Goal: Task Accomplishment & Management: Complete application form

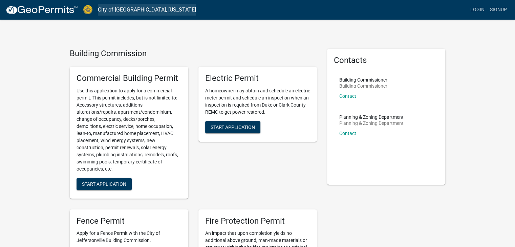
click at [129, 9] on link "City of [GEOGRAPHIC_DATA], [US_STATE]" at bounding box center [147, 10] width 98 height 12
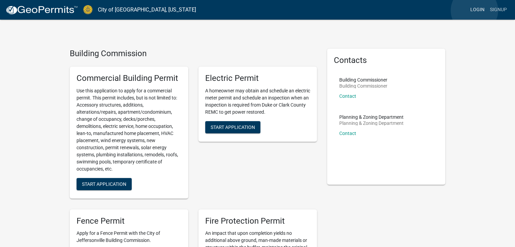
click at [474, 10] on link "Login" at bounding box center [478, 9] width 20 height 13
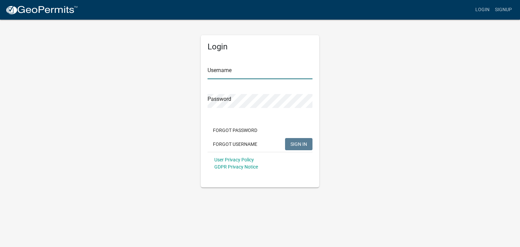
type input "[PERSON_NAME]"
click at [298, 144] on span "SIGN IN" at bounding box center [299, 143] width 17 height 5
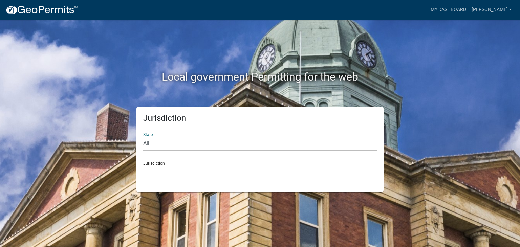
click at [164, 145] on select "All [US_STATE] [US_STATE] [US_STATE] [US_STATE] [US_STATE] [US_STATE] [US_STATE…" at bounding box center [260, 144] width 234 height 14
select select "[US_STATE]"
click at [143, 137] on select "All [US_STATE] [US_STATE] [US_STATE] [US_STATE] [US_STATE] [US_STATE] [US_STATE…" at bounding box center [260, 144] width 234 height 14
click at [166, 175] on select "City of [GEOGRAPHIC_DATA], [US_STATE] City of [GEOGRAPHIC_DATA], [US_STATE] Cit…" at bounding box center [260, 173] width 234 height 14
click at [197, 173] on select "City of [GEOGRAPHIC_DATA], [US_STATE] City of [GEOGRAPHIC_DATA], [US_STATE] Cit…" at bounding box center [260, 173] width 234 height 14
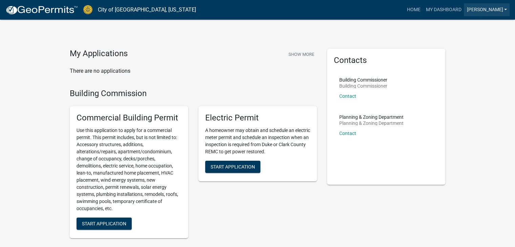
click at [508, 8] on link "[PERSON_NAME]" at bounding box center [487, 9] width 46 height 13
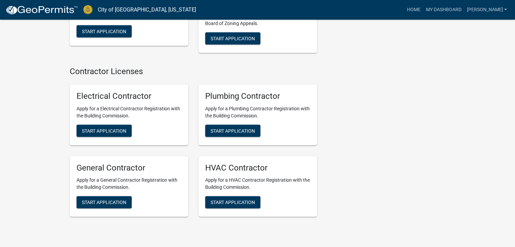
scroll to position [1441, 0]
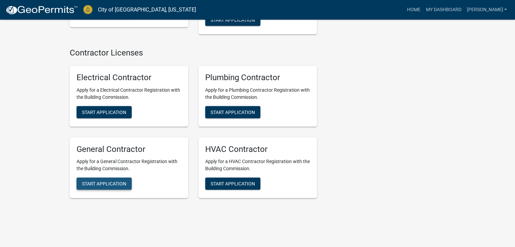
click at [109, 181] on span "Start Application" at bounding box center [104, 183] width 44 height 5
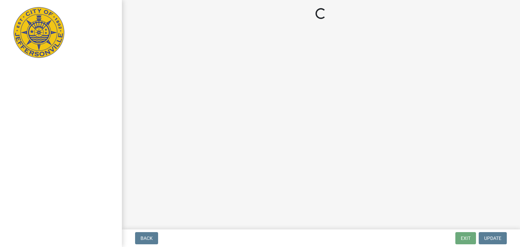
select select "KY"
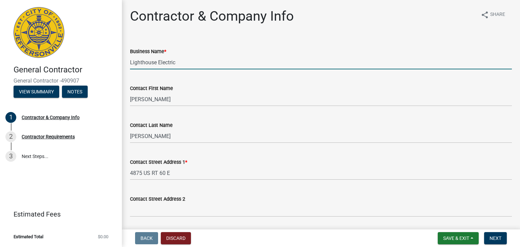
drag, startPoint x: 186, startPoint y: 64, endPoint x: 118, endPoint y: 65, distance: 67.7
click at [118, 65] on div "General Contractor General Contractor -490907 View Summary Notes 1 Contractor &…" at bounding box center [260, 123] width 520 height 247
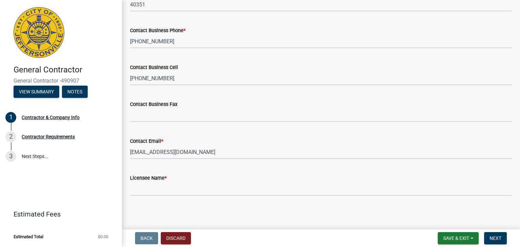
scroll to position [326, 0]
type input "AllTech Professional Services"
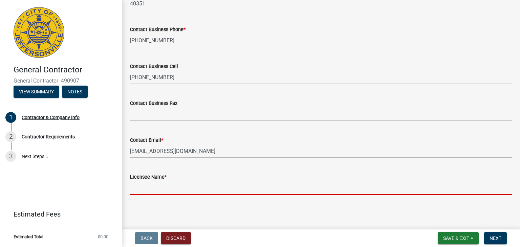
click at [162, 192] on input "Licensee Name *" at bounding box center [321, 188] width 382 height 14
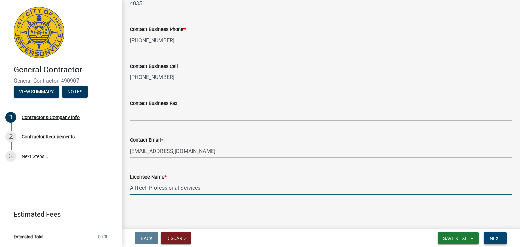
type input "AllTech Professional Services"
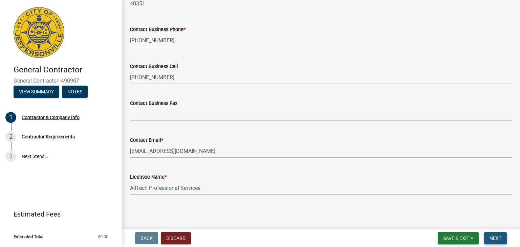
click at [500, 236] on span "Next" at bounding box center [496, 238] width 12 height 5
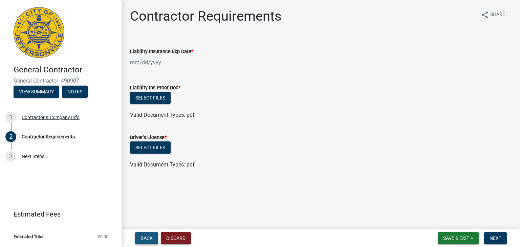
click at [144, 238] on span "Back" at bounding box center [147, 238] width 12 height 5
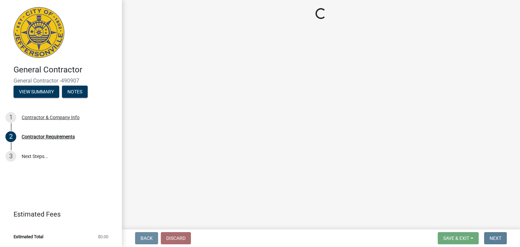
select select "KY"
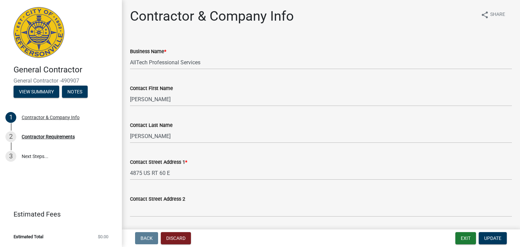
scroll to position [326, 0]
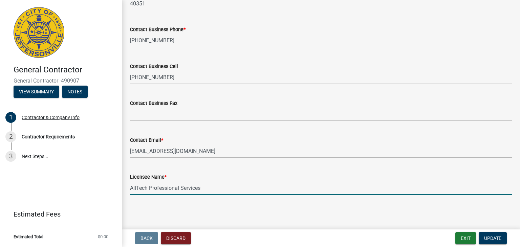
drag, startPoint x: 205, startPoint y: 189, endPoint x: 124, endPoint y: 189, distance: 80.9
type input "E"
type input "D"
type input "[PERSON_NAME]"
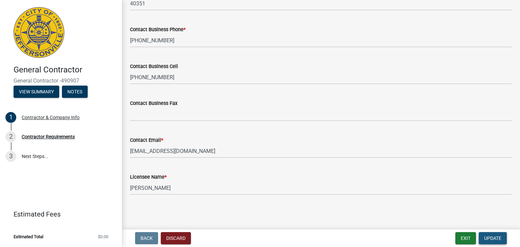
click at [498, 236] on span "Update" at bounding box center [492, 238] width 17 height 5
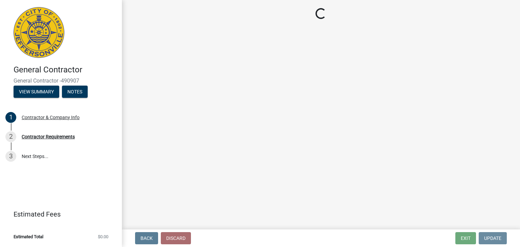
scroll to position [0, 0]
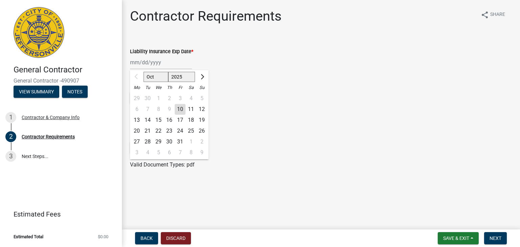
click at [137, 64] on div "Oct Nov [DATE] 2026 2027 2028 2029 2030 2031 2032 2033 2034 2035 2036 2037 2038…" at bounding box center [161, 63] width 62 height 14
click at [137, 64] on input "Liability Insurance Exp Date *" at bounding box center [161, 63] width 62 height 14
type input "06272026"
click at [185, 79] on select "2025 2026 2027 2028 2029 2030 2031 2032 2033 2034 2035 2036 2037 2038 2039 2040…" at bounding box center [181, 77] width 27 height 10
click at [234, 126] on form "Driver's License * Select files Valid Document Types: pdf" at bounding box center [321, 147] width 382 height 44
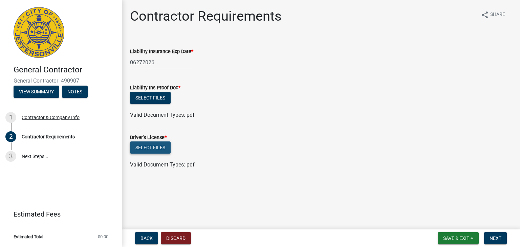
click at [149, 148] on button "Select files" at bounding box center [150, 148] width 41 height 12
click at [158, 148] on button "Select files" at bounding box center [150, 148] width 41 height 12
click at [162, 145] on button "Select files" at bounding box center [150, 148] width 41 height 12
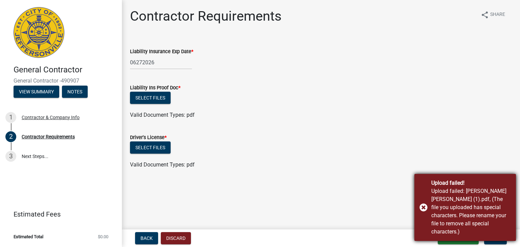
click at [424, 212] on div "Upload failed! Upload failed: [PERSON_NAME] [PERSON_NAME] (1).pdf, (The file yo…" at bounding box center [465, 207] width 102 height 67
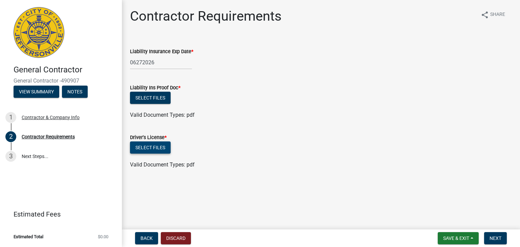
click at [150, 145] on button "Select files" at bounding box center [150, 148] width 41 height 12
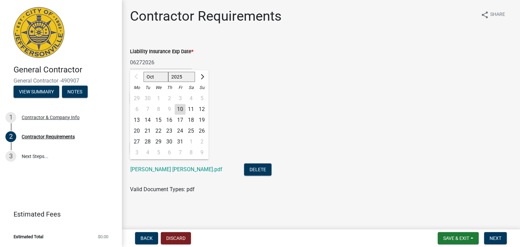
click at [135, 63] on div "06272026 Oct Nov [DATE] 2026 2027 2028 2029 2030 2031 2032 2033 2034 2035 2036 …" at bounding box center [161, 63] width 62 height 14
click at [182, 77] on select "2025 2026 2027 2028 2029 2030 2031 2032 2033 2034 2035 2036 2037 2038 2039 2040…" at bounding box center [181, 77] width 27 height 10
select select "2026"
click at [168, 72] on select "2025 2026 2027 2028 2029 2030 2031 2032 2033 2034 2035 2036 2037 2038 2039 2040…" at bounding box center [181, 77] width 27 height 10
click at [148, 142] on div "27" at bounding box center [147, 141] width 11 height 11
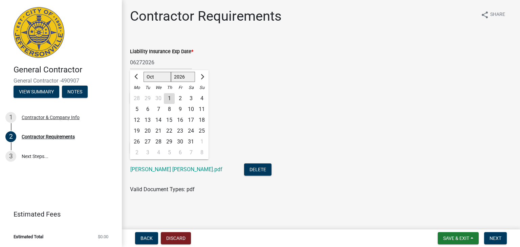
type input "[DATE]"
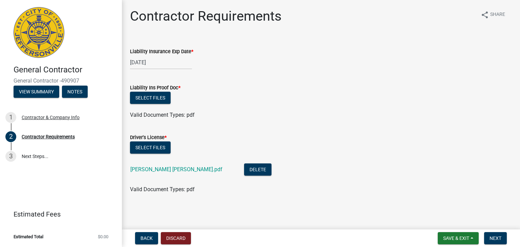
select select "10"
select select "2026"
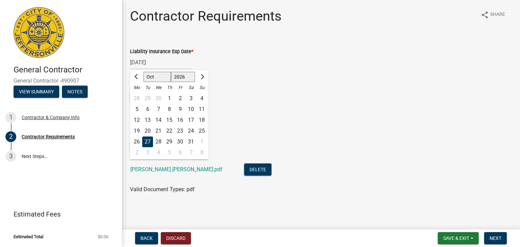
click at [134, 62] on input "[DATE]" at bounding box center [161, 63] width 62 height 14
click at [137, 76] on span "Previous month" at bounding box center [136, 76] width 5 height 5
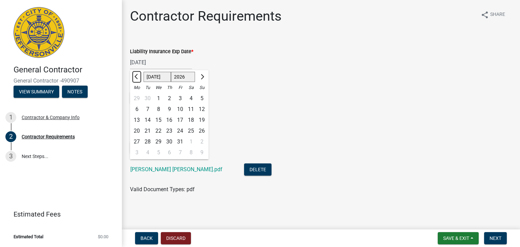
select select "6"
click at [192, 132] on div "27" at bounding box center [191, 131] width 11 height 11
type input "[DATE]"
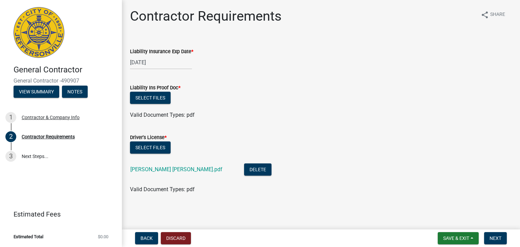
click at [368, 149] on div "Select files" at bounding box center [321, 149] width 382 height 14
click at [498, 234] on button "Next" at bounding box center [495, 238] width 23 height 12
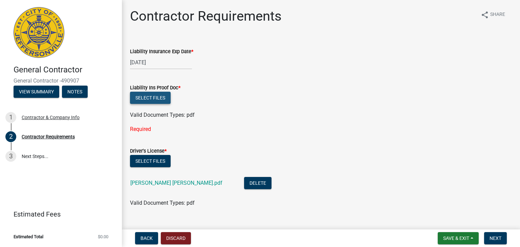
click at [150, 99] on button "Select files" at bounding box center [150, 98] width 41 height 12
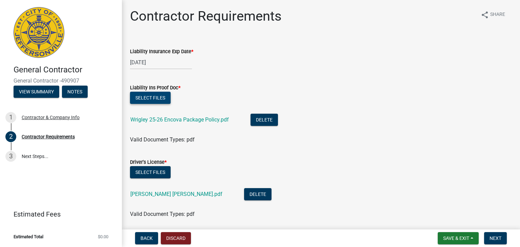
scroll to position [24, 0]
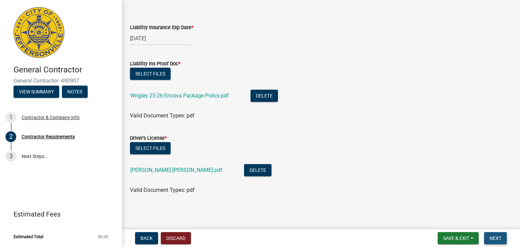
click at [496, 237] on span "Next" at bounding box center [496, 238] width 12 height 5
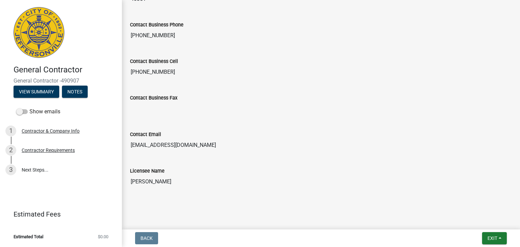
scroll to position [0, 0]
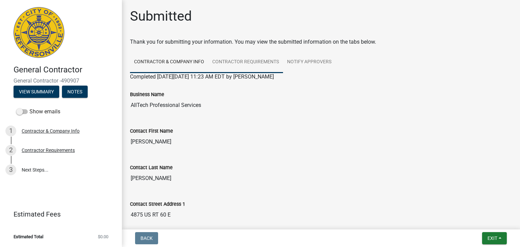
click at [248, 65] on link "Contractor Requirements" at bounding box center [245, 62] width 75 height 22
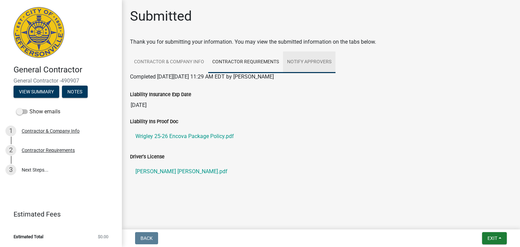
click at [307, 61] on link "Notify Approvers" at bounding box center [309, 62] width 52 height 22
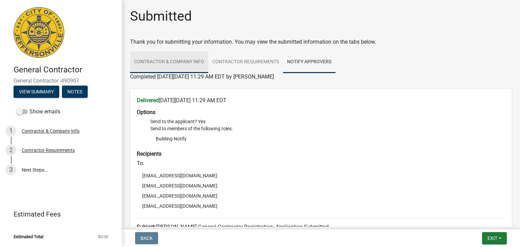
click at [190, 59] on link "Contractor & Company Info" at bounding box center [169, 62] width 78 height 22
